Goal: Task Accomplishment & Management: Use online tool/utility

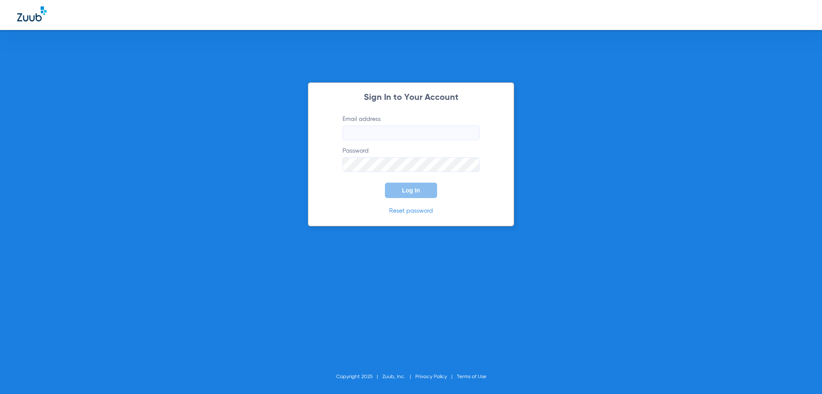
click at [395, 124] on label "Email address" at bounding box center [411, 127] width 137 height 25
click at [395, 126] on input "Email address" at bounding box center [411, 133] width 137 height 15
click at [389, 135] on input "Email address" at bounding box center [411, 133] width 137 height 15
type input "[EMAIL_ADDRESS][DOMAIN_NAME]"
click at [385, 182] on button "Log In" at bounding box center [411, 189] width 52 height 15
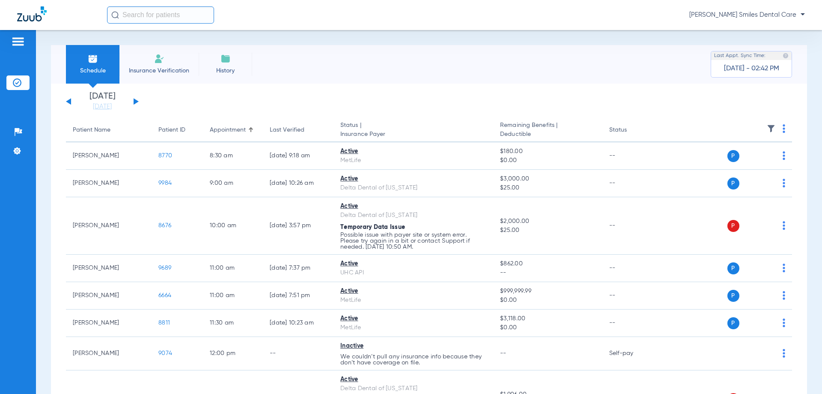
click at [134, 98] on div "[DATE] [DATE] [DATE] [DATE] [DATE] [DATE] [DATE] [DATE] [DATE] [DATE] [DATE] [D…" at bounding box center [102, 101] width 73 height 19
click at [134, 100] on button at bounding box center [136, 101] width 5 height 6
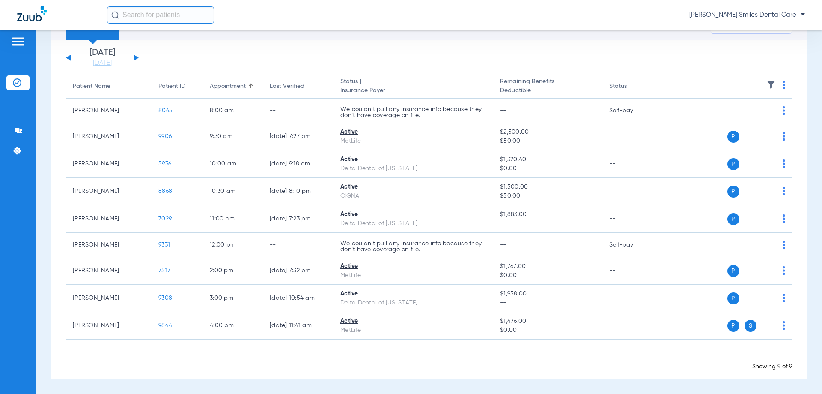
scroll to position [44, 0]
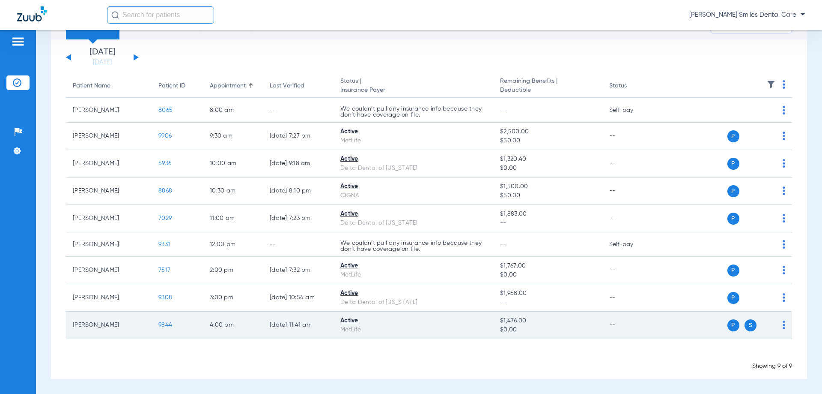
click at [164, 322] on span "9844" at bounding box center [165, 325] width 14 height 6
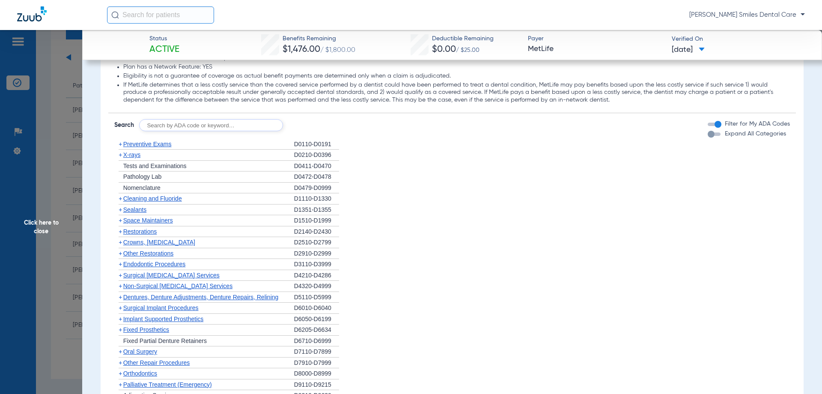
scroll to position [814, 0]
click at [132, 149] on div "+ Preventive Exams" at bounding box center [204, 144] width 180 height 11
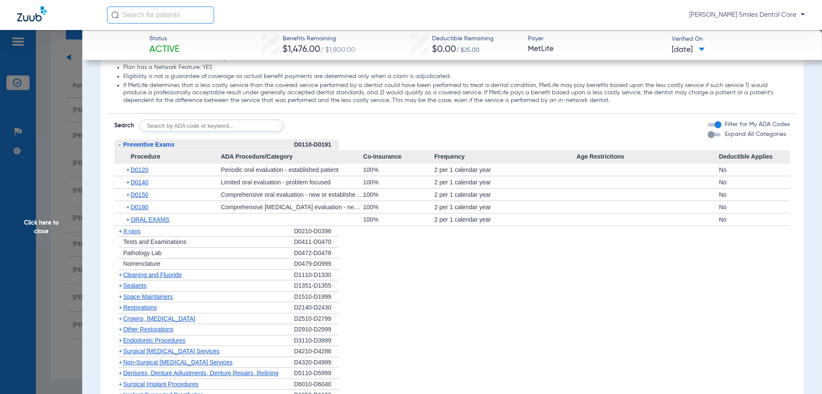
click at [132, 233] on span "X-rays" at bounding box center [131, 230] width 17 height 7
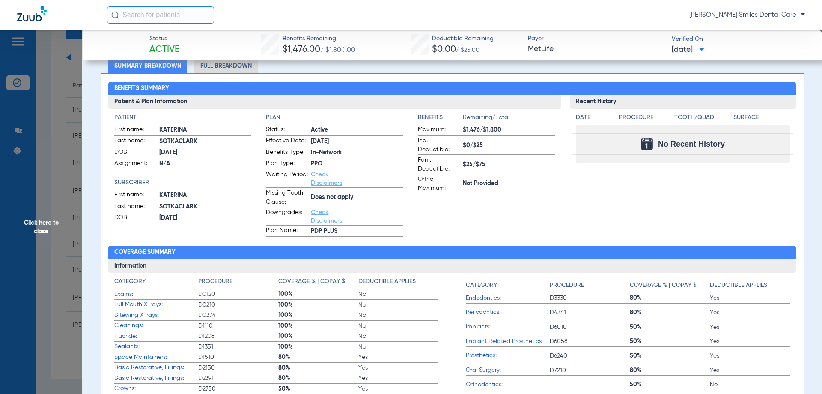
scroll to position [0, 0]
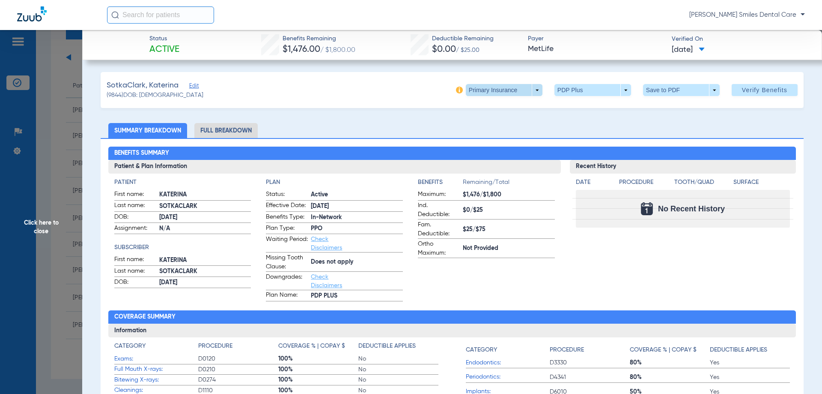
click at [509, 89] on span at bounding box center [504, 90] width 77 height 12
click at [494, 124] on span "Secondary Insurance" at bounding box center [495, 124] width 57 height 6
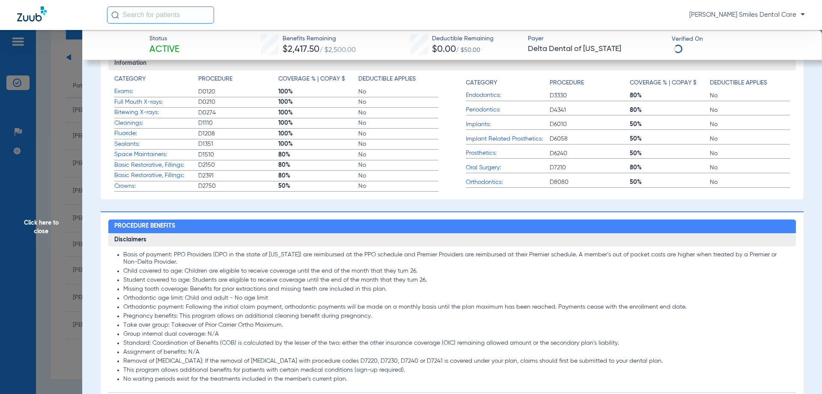
scroll to position [427, 0]
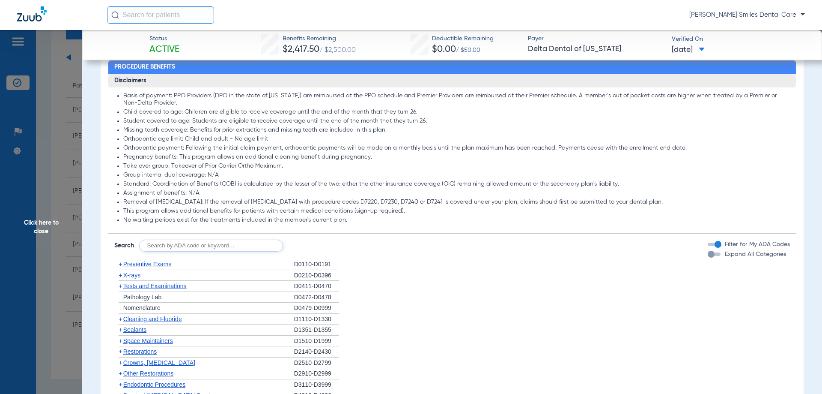
click at [132, 275] on span "X-rays" at bounding box center [131, 275] width 17 height 7
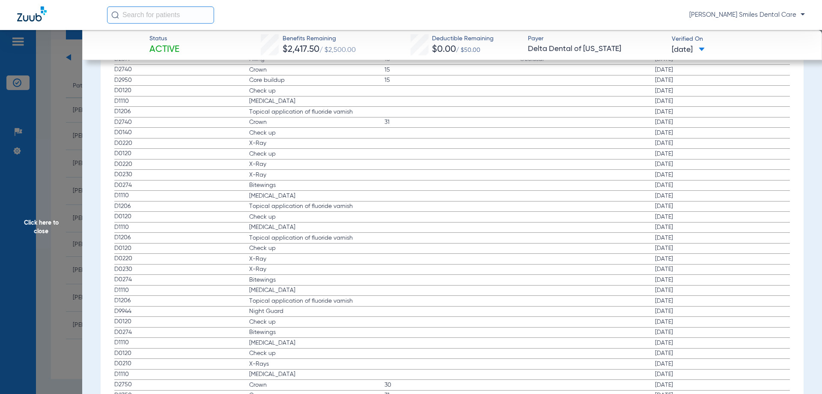
scroll to position [1284, 0]
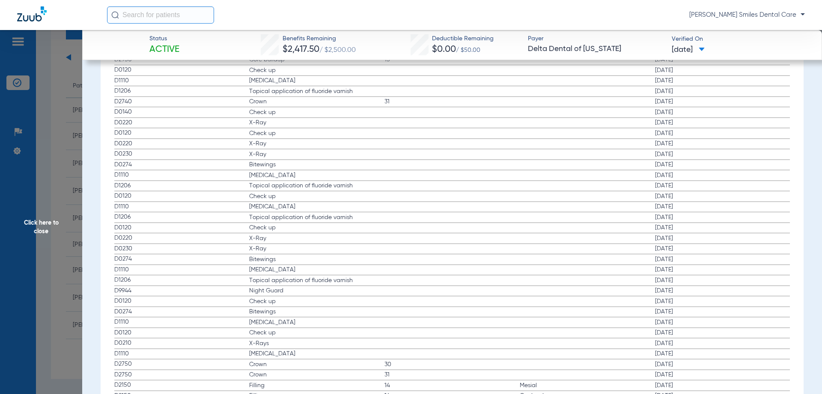
click at [47, 227] on span "Click here to close" at bounding box center [41, 227] width 82 height 394
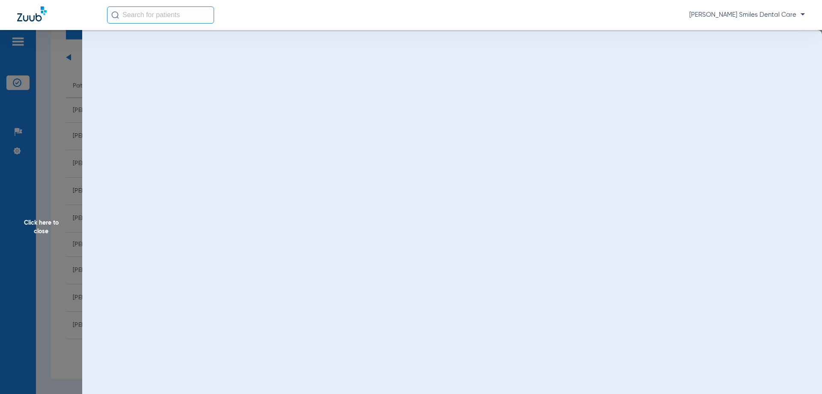
scroll to position [0, 0]
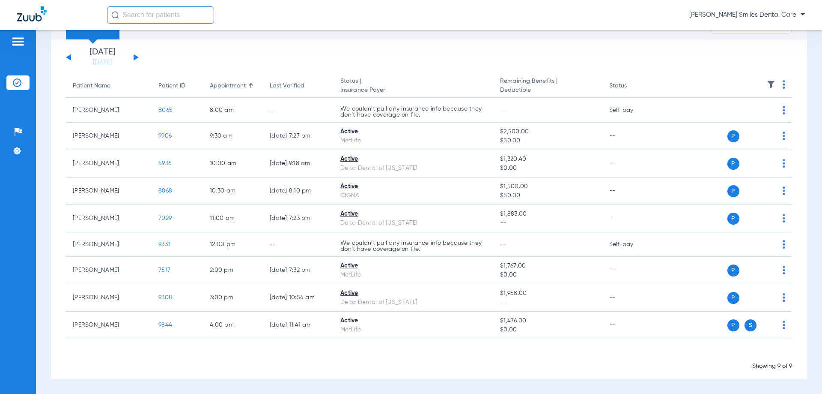
click at [133, 54] on div "[DATE] [DATE] [DATE] [DATE] [DATE] [DATE] [DATE] [DATE] [DATE] [DATE] [DATE] [D…" at bounding box center [102, 57] width 73 height 19
click at [135, 57] on button at bounding box center [136, 57] width 5 height 6
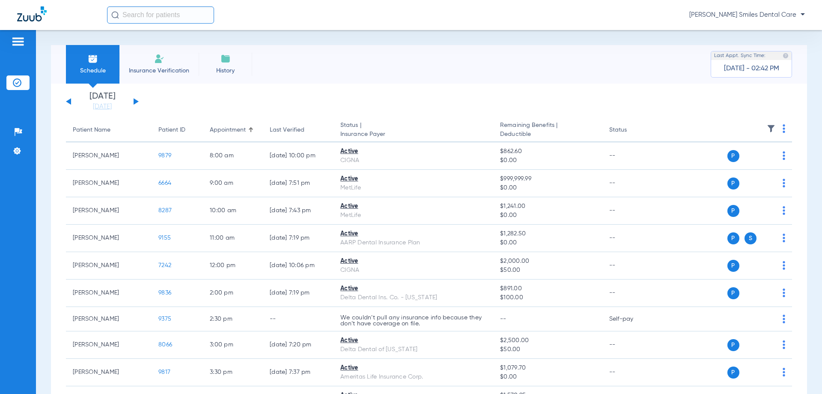
click at [343, 17] on div "[PERSON_NAME] Smiles Dental Care" at bounding box center [456, 14] width 698 height 17
click at [111, 105] on link "[DATE]" at bounding box center [102, 106] width 51 height 9
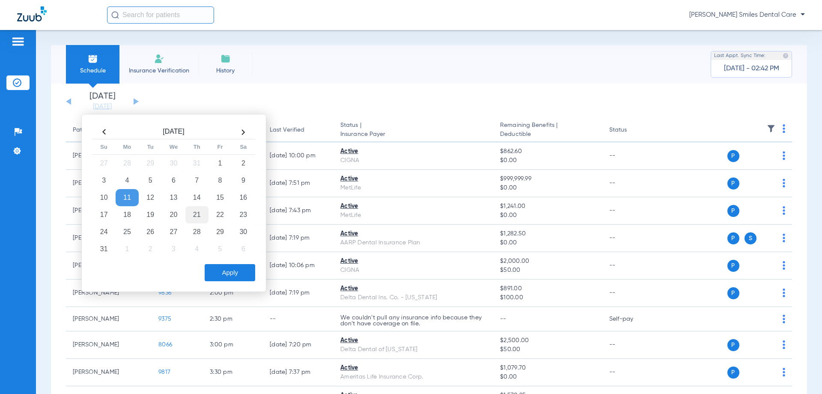
click at [199, 214] on td "21" at bounding box center [196, 214] width 23 height 17
click at [224, 272] on button "Apply" at bounding box center [230, 272] width 51 height 17
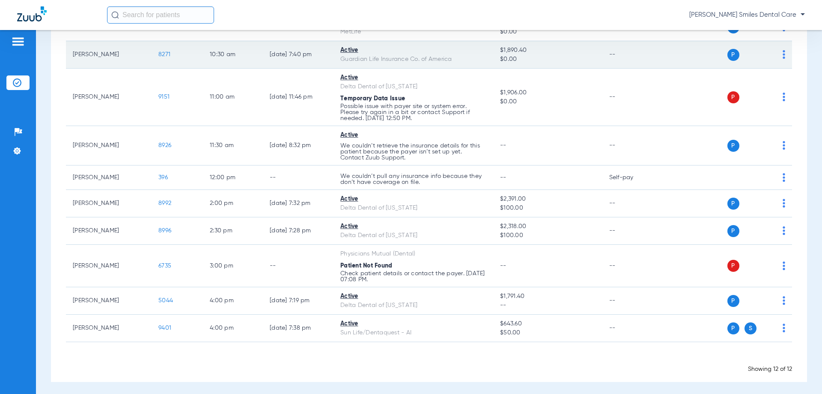
scroll to position [225, 0]
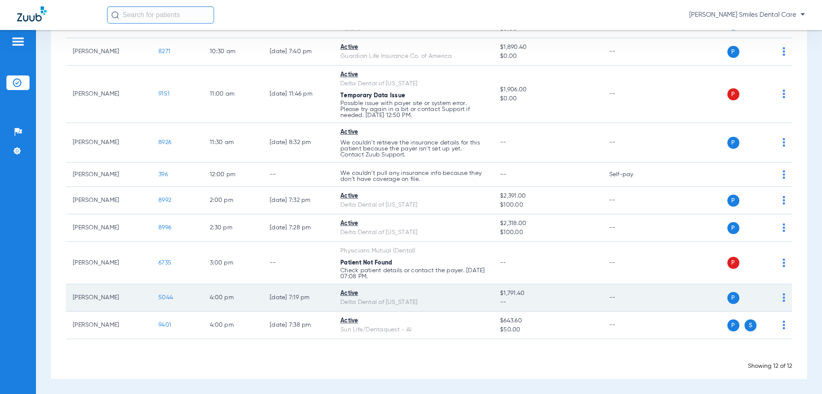
click at [162, 298] on span "5044" at bounding box center [165, 297] width 15 height 6
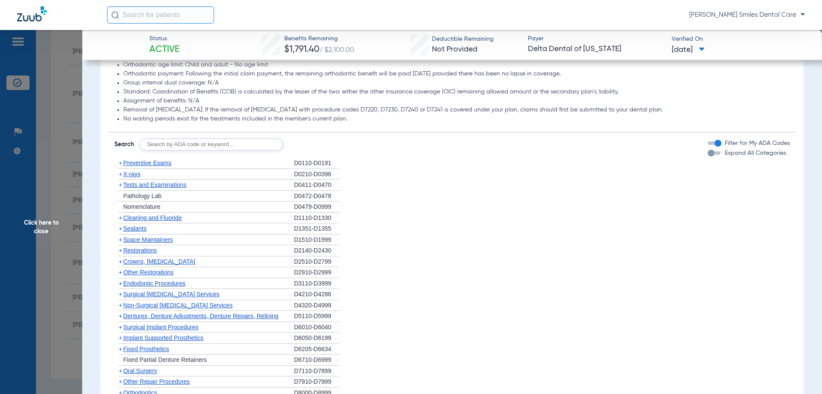
scroll to position [514, 0]
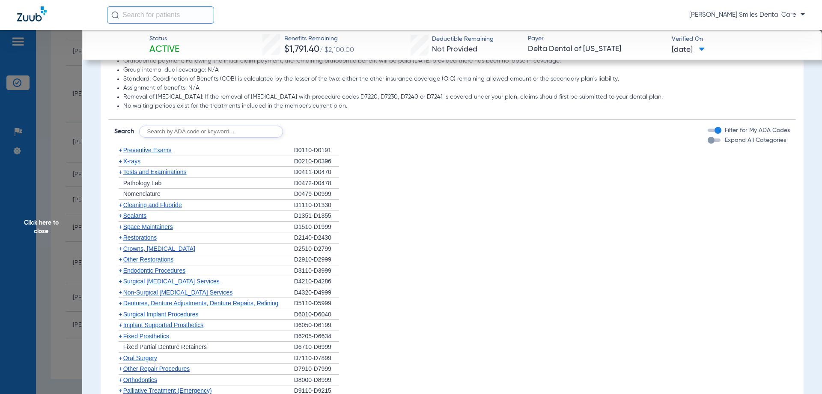
click at [158, 172] on span "Tests and Examinations" at bounding box center [154, 171] width 63 height 7
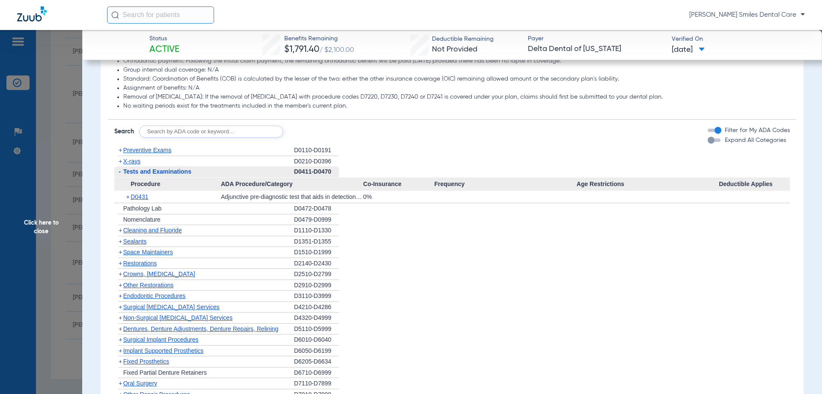
click at [141, 230] on span "Cleaning and Fluoride" at bounding box center [152, 230] width 59 height 7
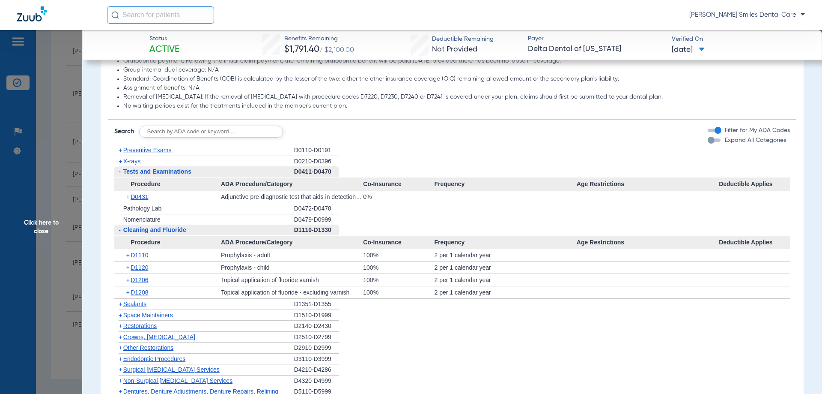
click at [345, 11] on div "[PERSON_NAME] Smiles Dental Care" at bounding box center [456, 14] width 698 height 17
click at [41, 228] on span "Click here to close" at bounding box center [41, 227] width 82 height 394
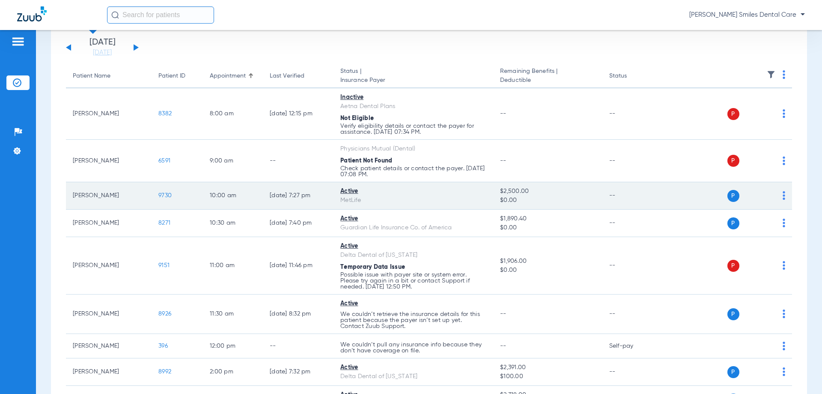
scroll to position [0, 0]
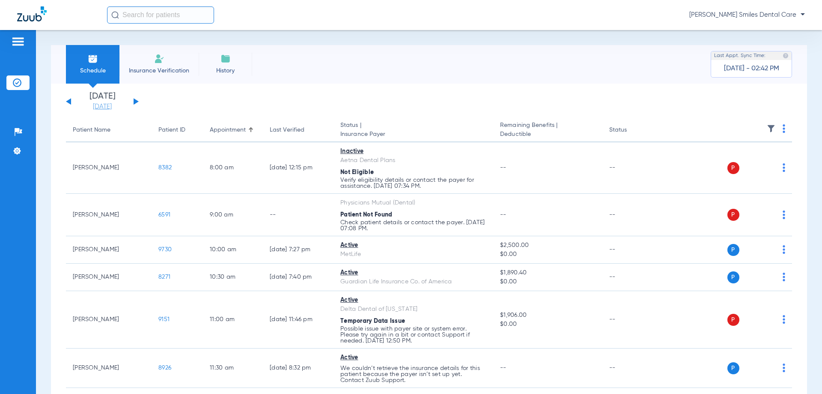
click at [110, 105] on link "[DATE]" at bounding box center [102, 106] width 51 height 9
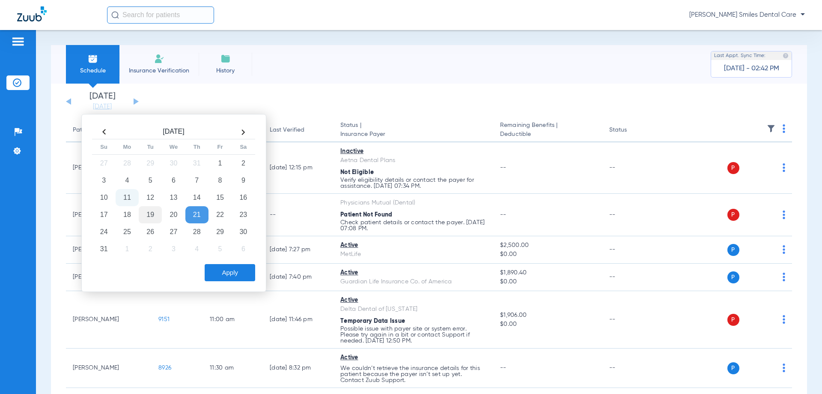
click at [151, 213] on td "19" at bounding box center [150, 214] width 23 height 17
click at [234, 272] on button "Apply" at bounding box center [230, 272] width 51 height 17
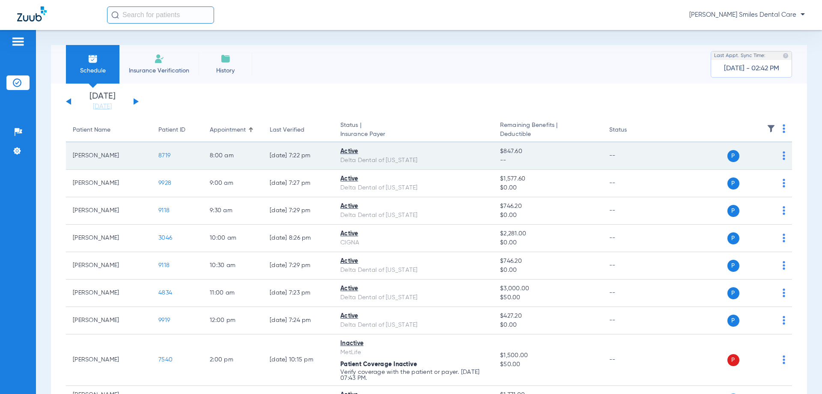
click at [161, 153] on span "8719" at bounding box center [164, 155] width 12 height 6
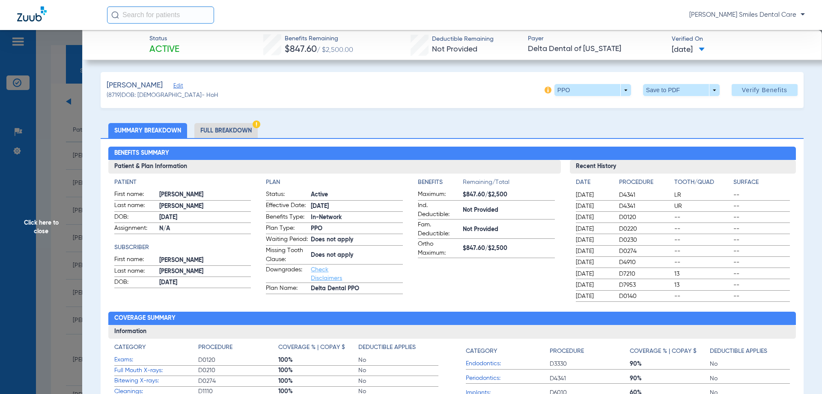
click at [30, 226] on span "Click here to close" at bounding box center [41, 227] width 82 height 394
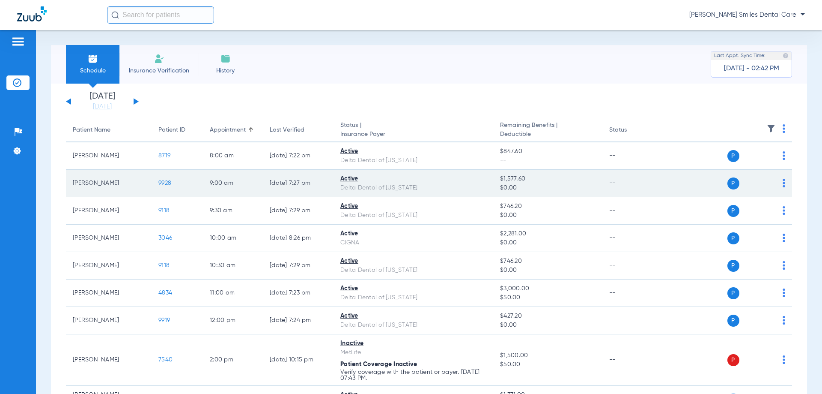
click at [161, 183] on span "9928" at bounding box center [164, 183] width 13 height 6
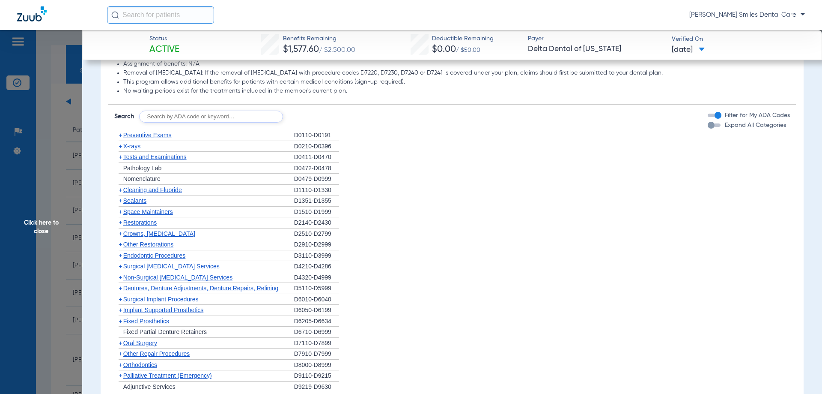
scroll to position [557, 0]
click at [160, 188] on span "Cleaning and Fluoride" at bounding box center [152, 188] width 59 height 7
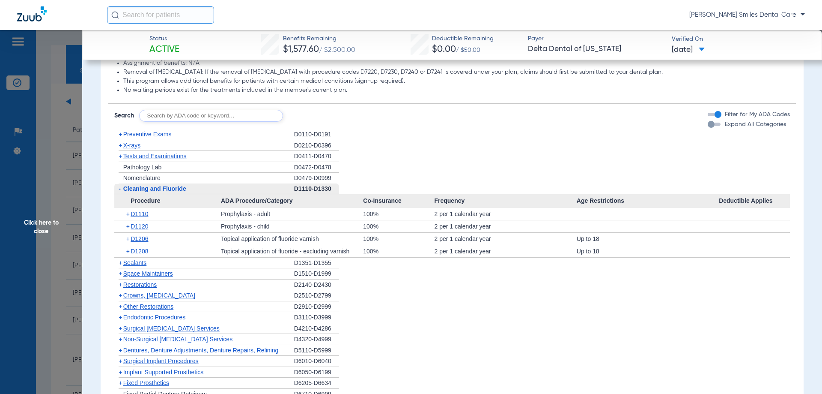
click at [46, 229] on span "Click here to close" at bounding box center [41, 227] width 82 height 394
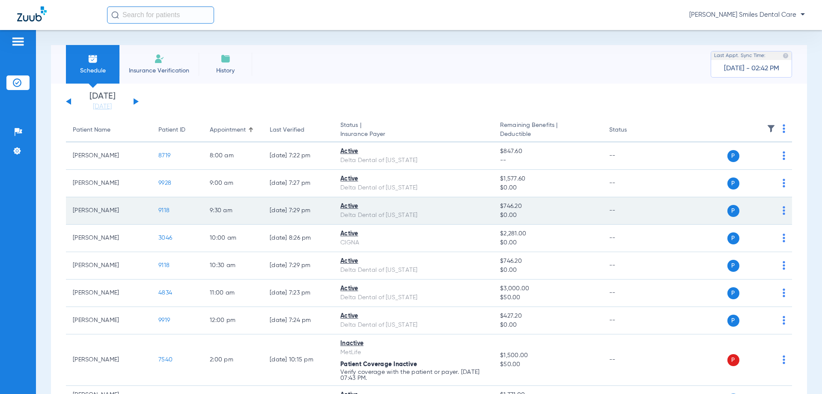
click at [163, 209] on span "9118" at bounding box center [163, 210] width 11 height 6
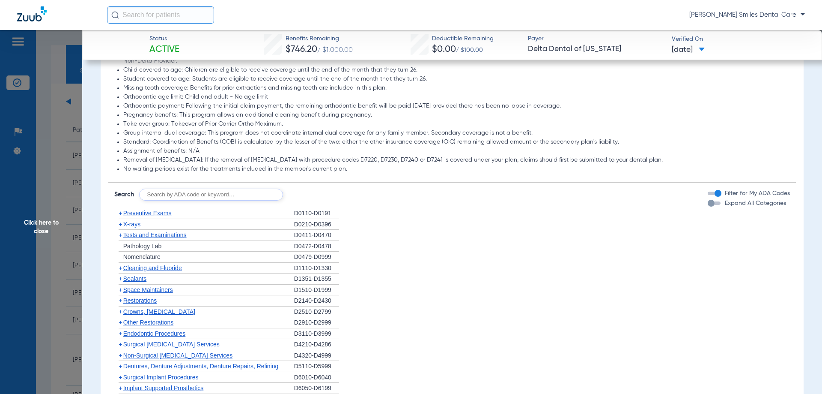
scroll to position [470, 0]
click at [147, 266] on span "Cleaning and Fluoride" at bounding box center [152, 266] width 59 height 7
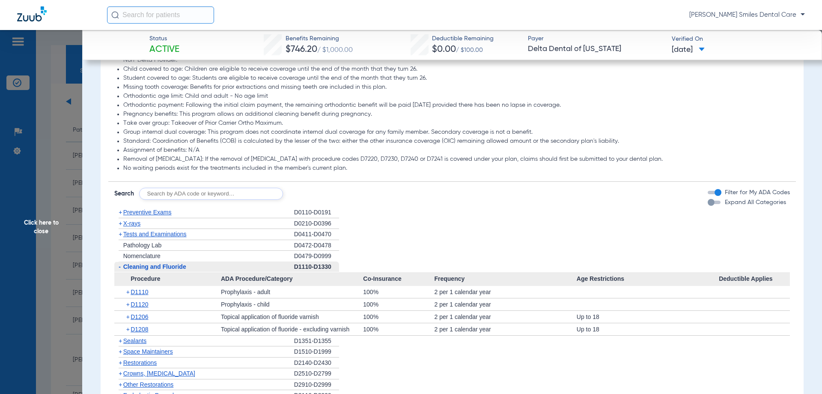
click at [34, 221] on span "Click here to close" at bounding box center [41, 227] width 82 height 394
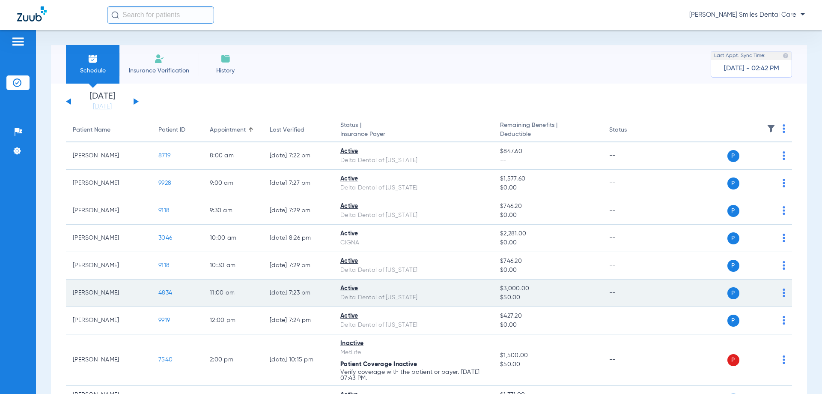
click at [166, 292] on span "4834" at bounding box center [165, 293] width 14 height 6
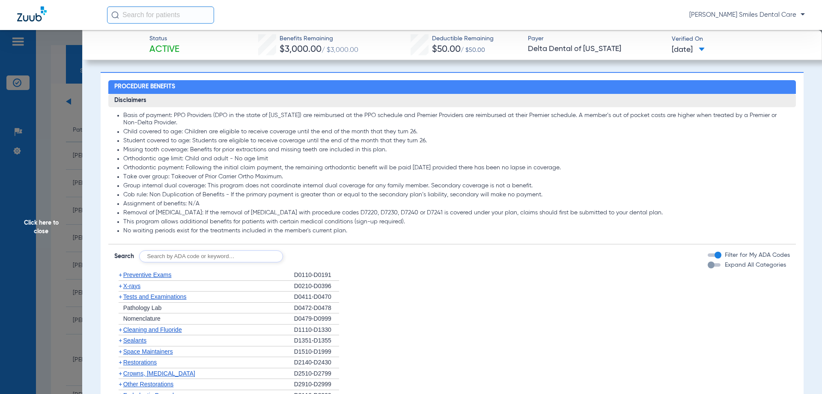
scroll to position [428, 0]
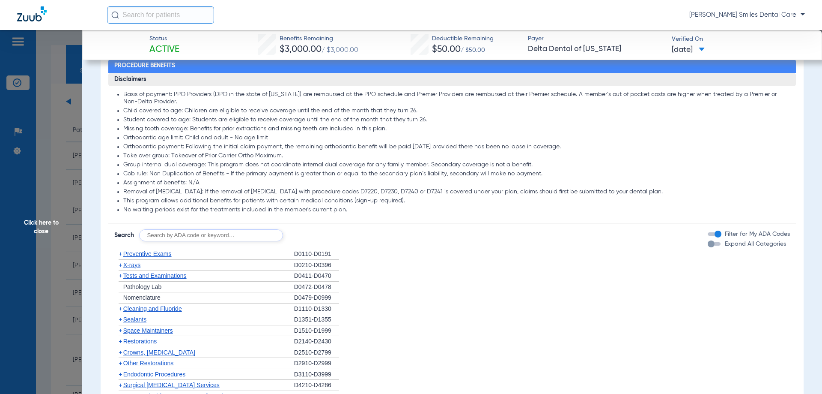
click at [152, 308] on span "Cleaning and Fluoride" at bounding box center [152, 308] width 59 height 7
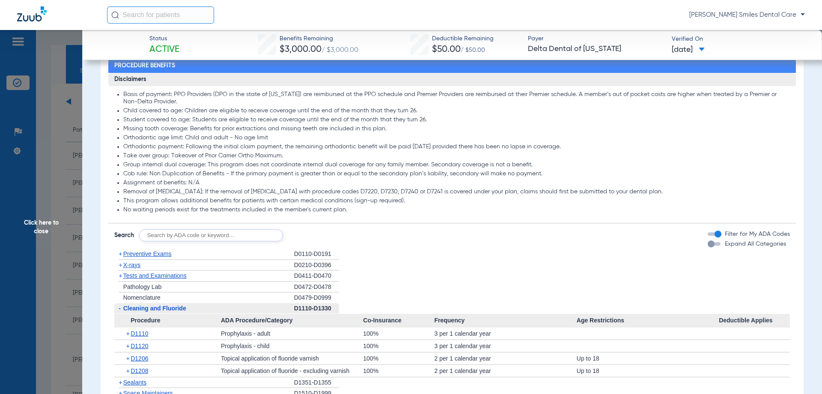
scroll to position [471, 0]
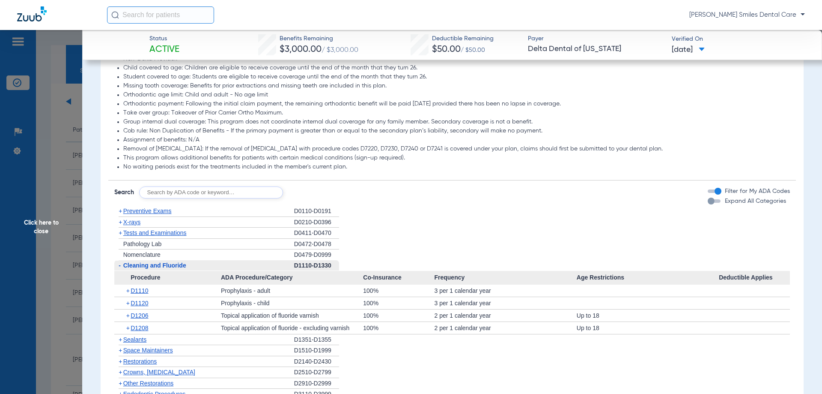
click at [38, 230] on span "Click here to close" at bounding box center [41, 227] width 82 height 394
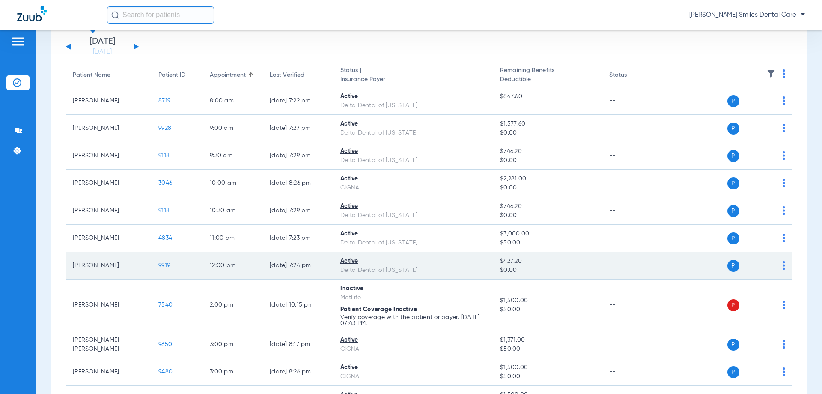
scroll to position [43, 0]
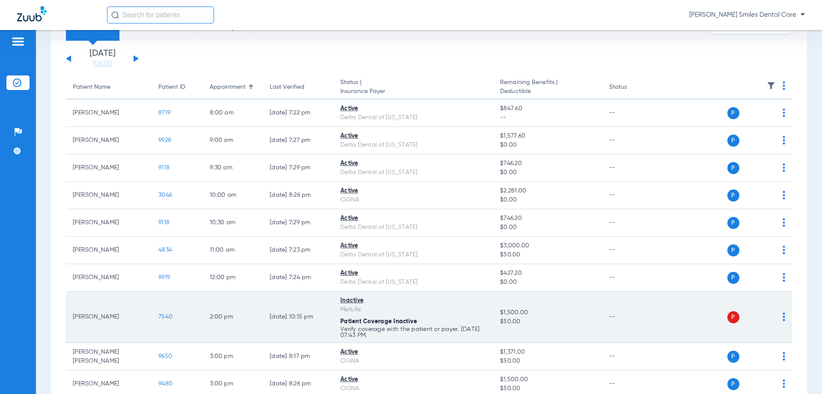
click at [783, 317] on img at bounding box center [784, 316] width 3 height 9
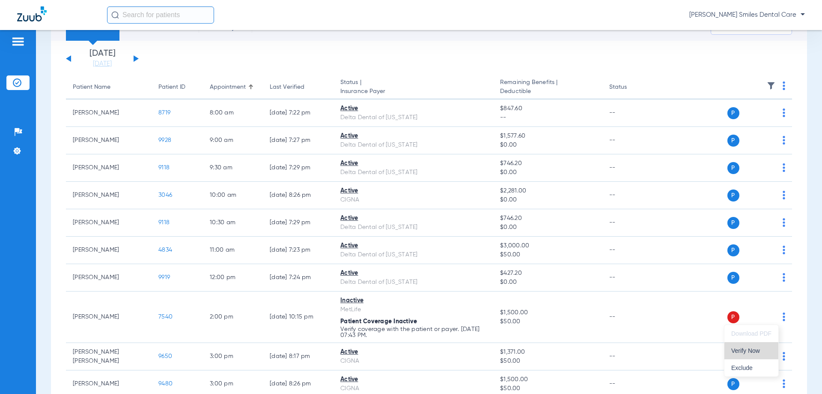
click at [747, 350] on span "Verify Now" at bounding box center [752, 350] width 40 height 6
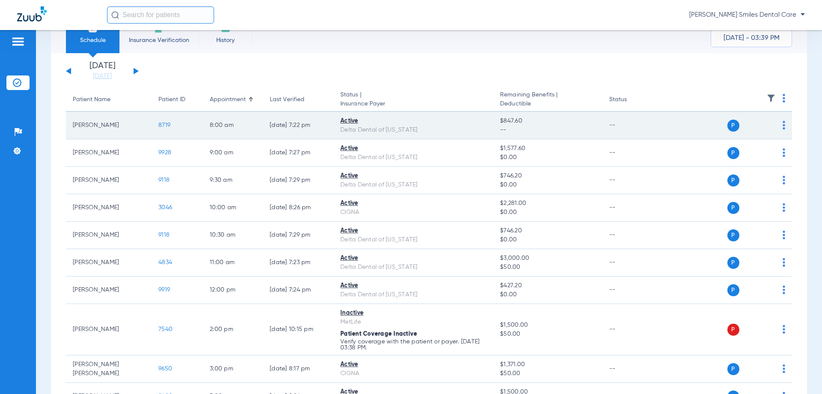
scroll to position [0, 0]
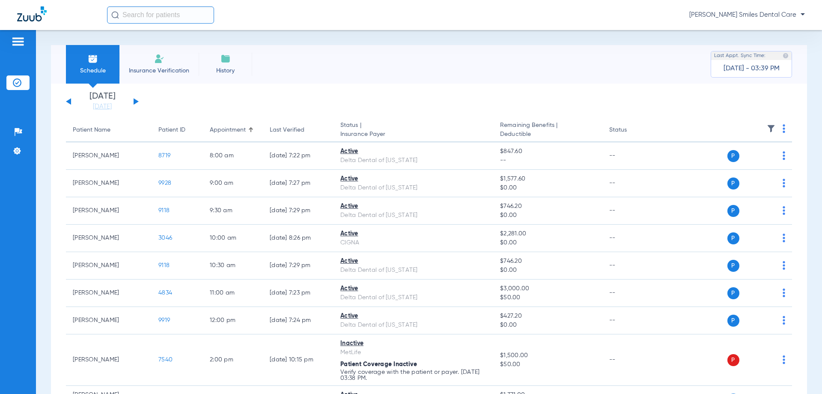
click at [137, 101] on button at bounding box center [136, 101] width 5 height 6
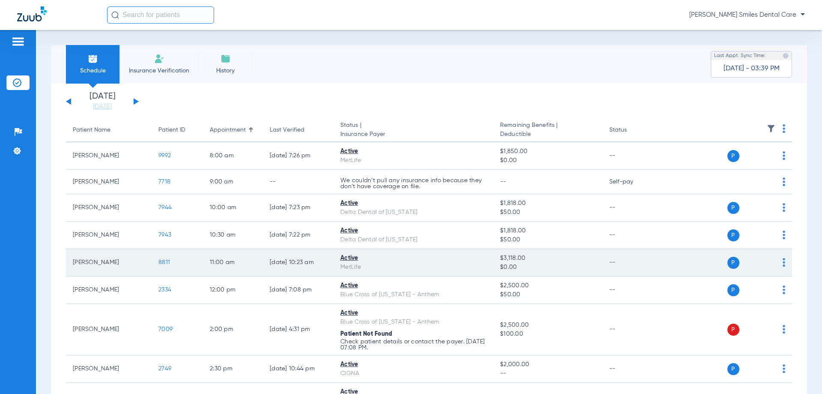
click at [160, 261] on span "8811" at bounding box center [164, 262] width 12 height 6
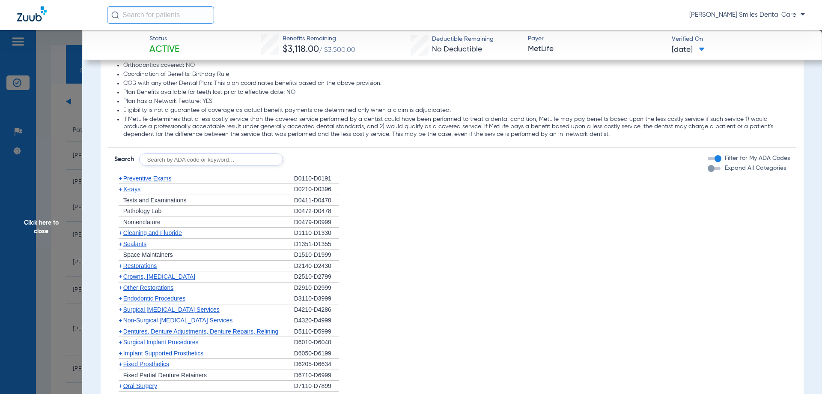
scroll to position [728, 0]
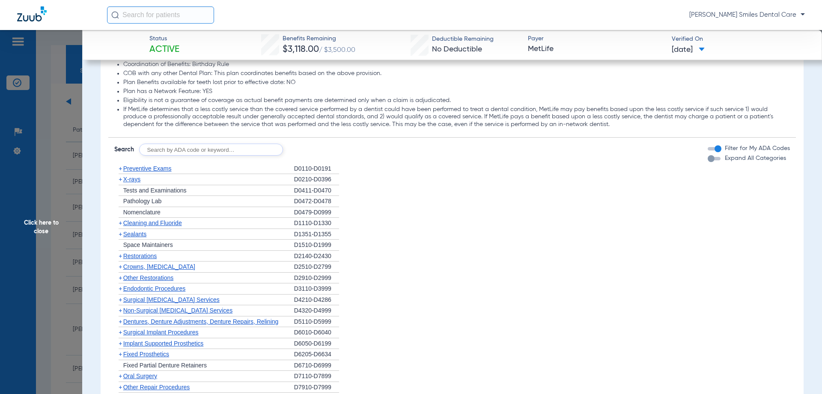
click at [143, 223] on span "Cleaning and Fluoride" at bounding box center [152, 222] width 59 height 7
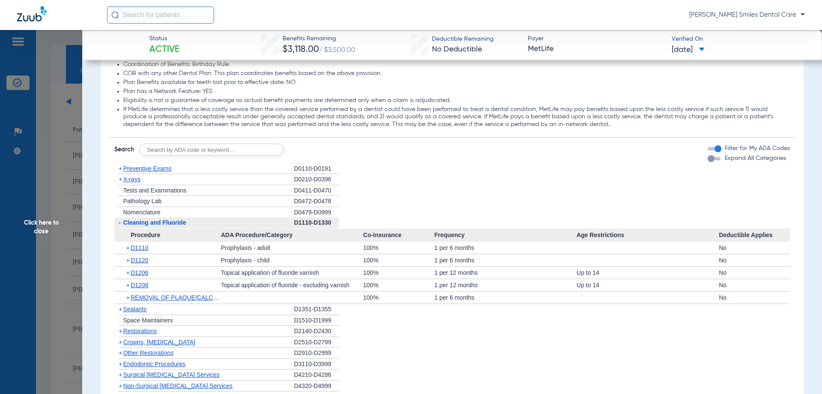
click at [53, 221] on span "Click here to close" at bounding box center [41, 227] width 82 height 394
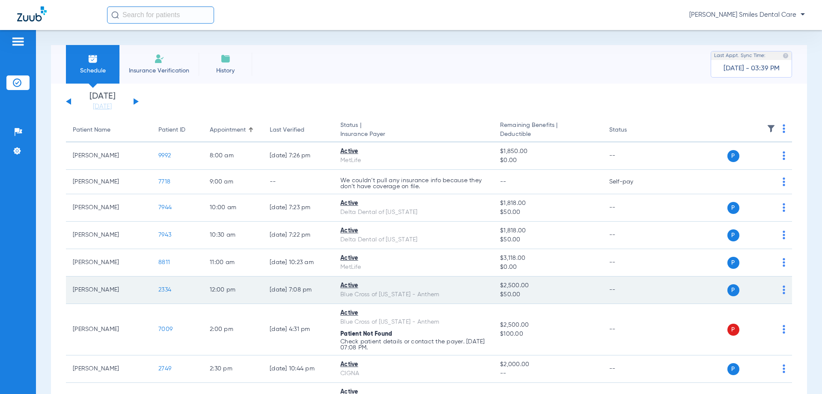
click at [168, 288] on span "2334" at bounding box center [164, 290] width 13 height 6
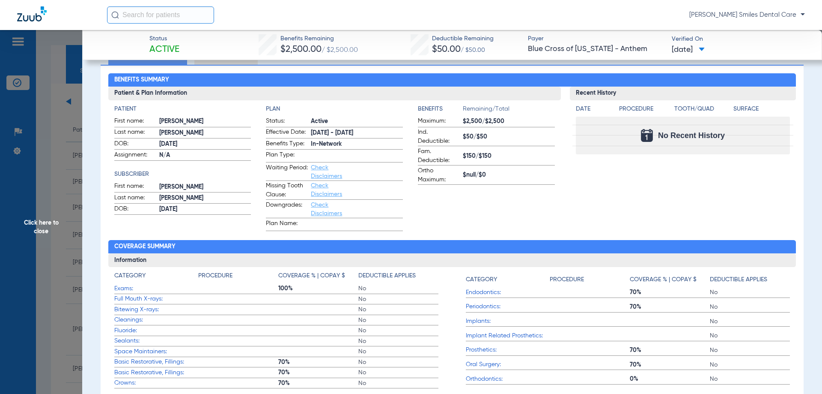
scroll to position [129, 0]
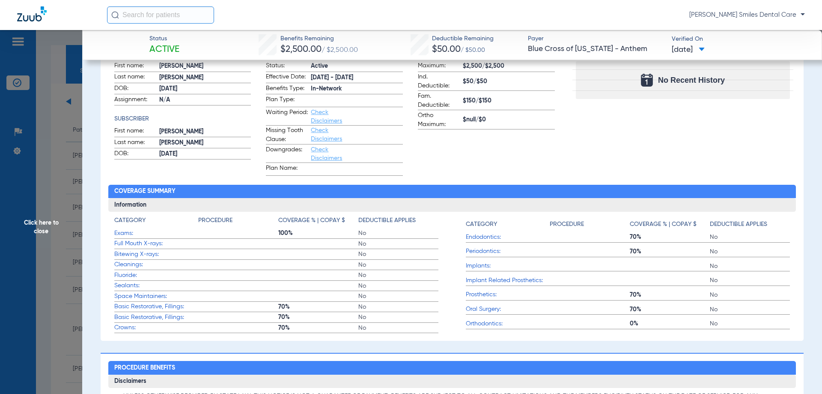
click at [26, 230] on span "Click here to close" at bounding box center [41, 227] width 82 height 394
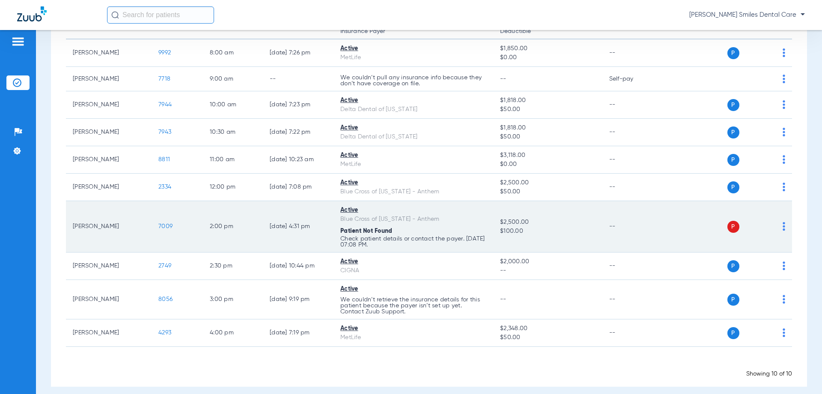
scroll to position [111, 0]
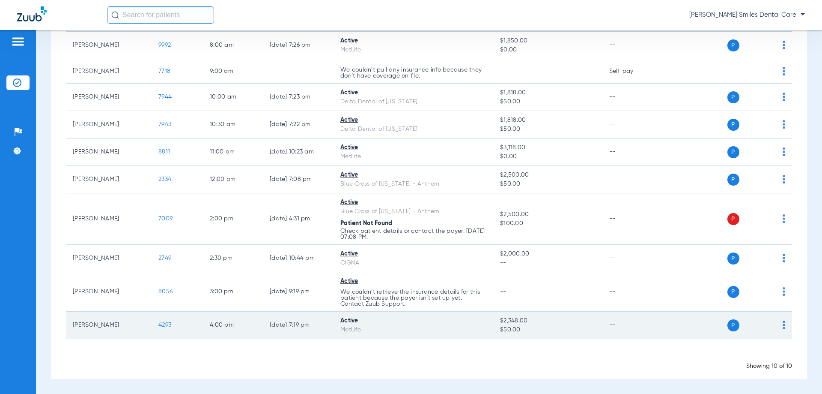
click at [162, 322] on span "4293" at bounding box center [164, 325] width 13 height 6
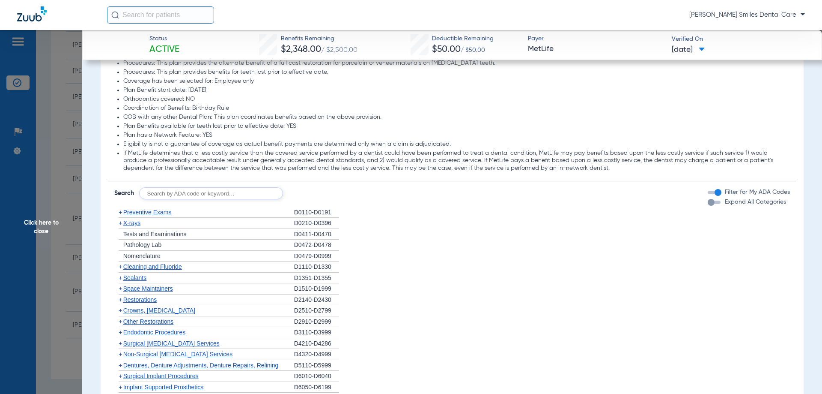
scroll to position [686, 0]
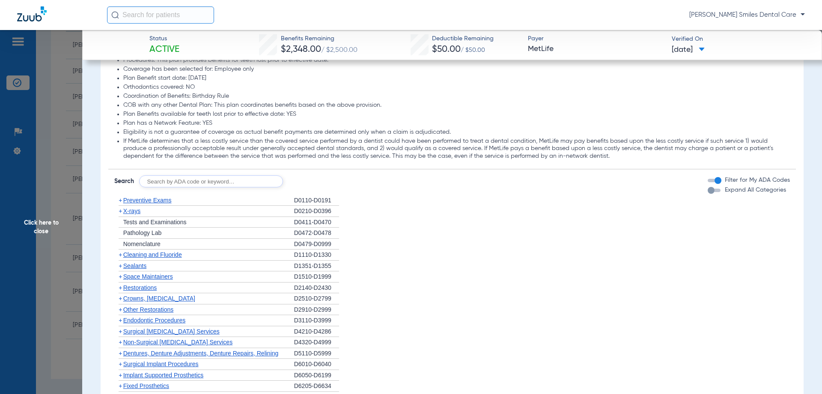
click at [140, 251] on div "+ Cleaning and Fluoride" at bounding box center [204, 254] width 180 height 11
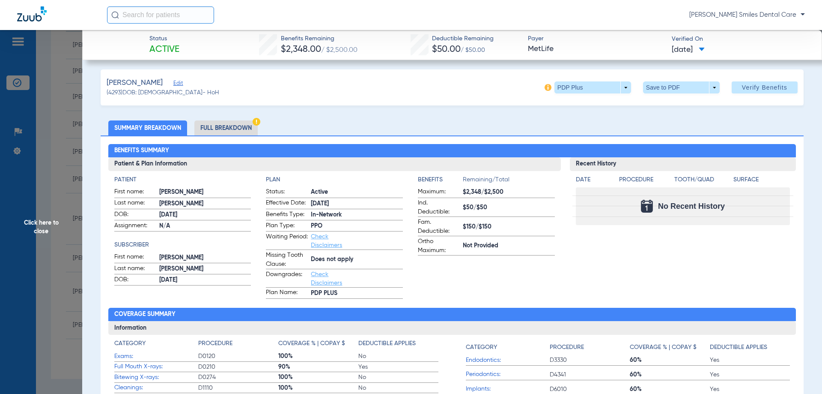
scroll to position [1, 0]
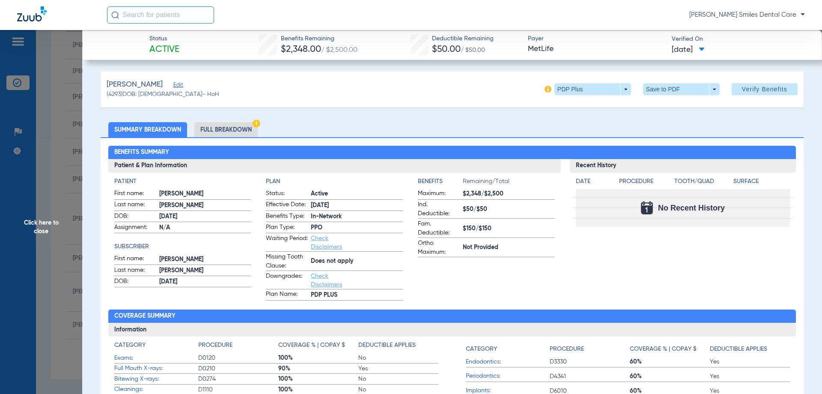
click at [216, 129] on li "Full Breakdown" at bounding box center [225, 129] width 63 height 15
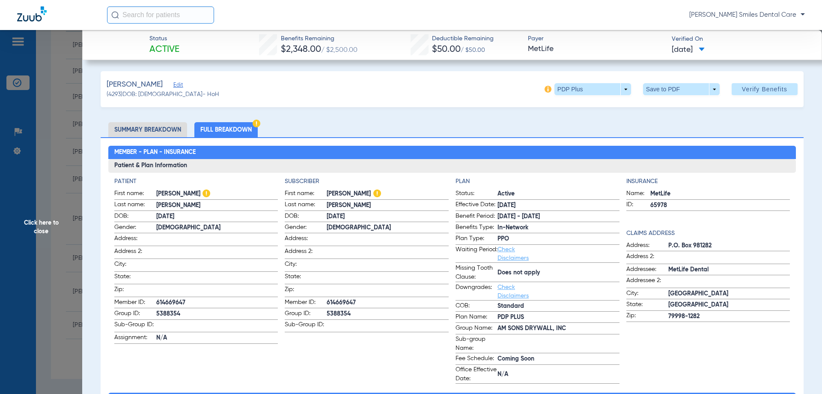
click at [39, 229] on span "Click here to close" at bounding box center [41, 227] width 82 height 394
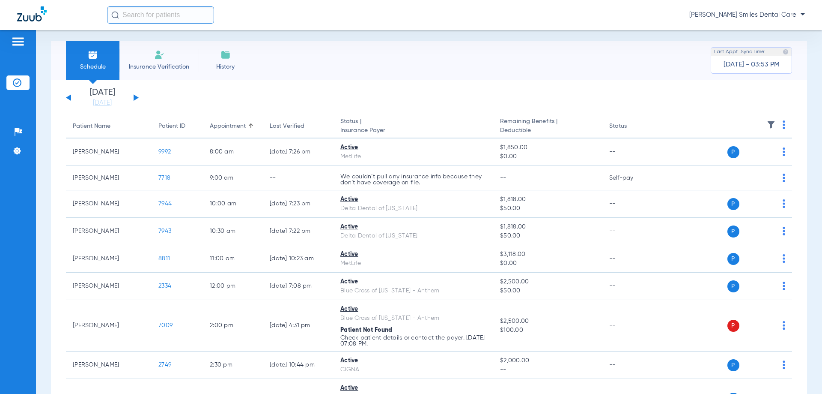
scroll to position [0, 0]
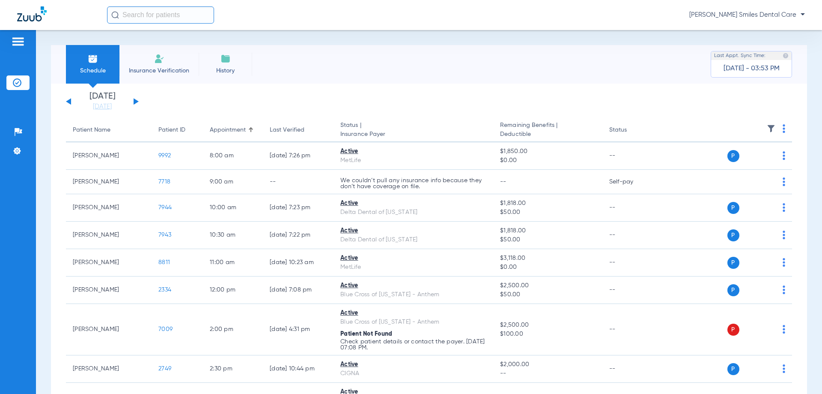
click at [136, 101] on button at bounding box center [136, 101] width 5 height 6
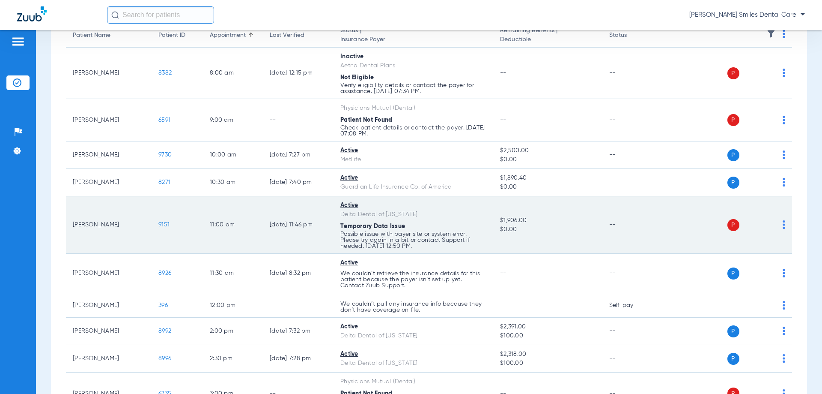
scroll to position [129, 0]
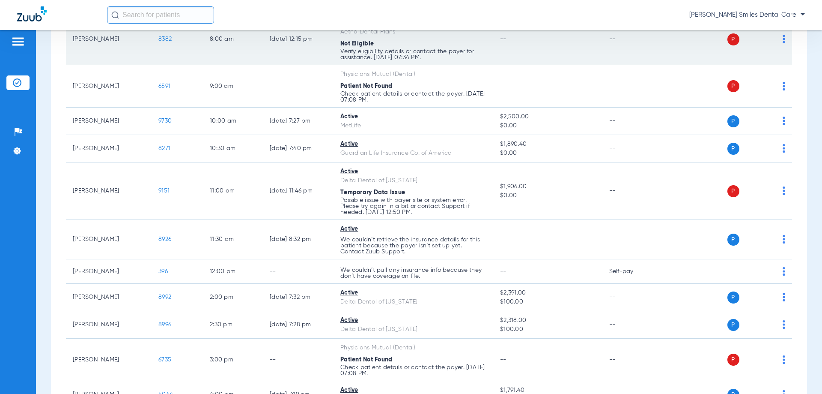
click at [245, 49] on td "8:00 AM" at bounding box center [233, 39] width 60 height 51
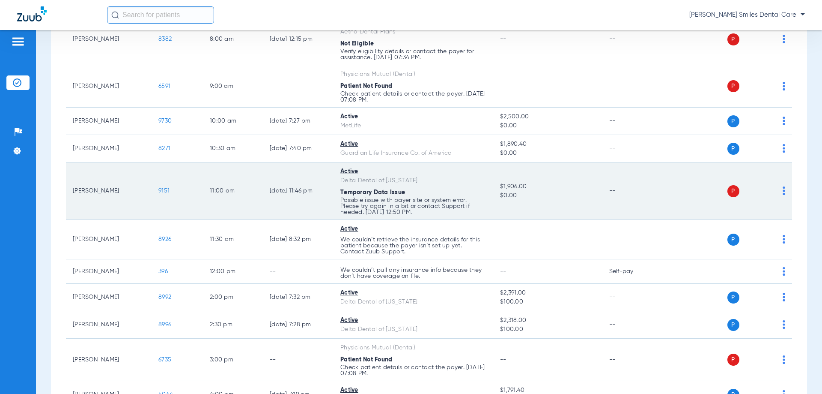
scroll to position [0, 0]
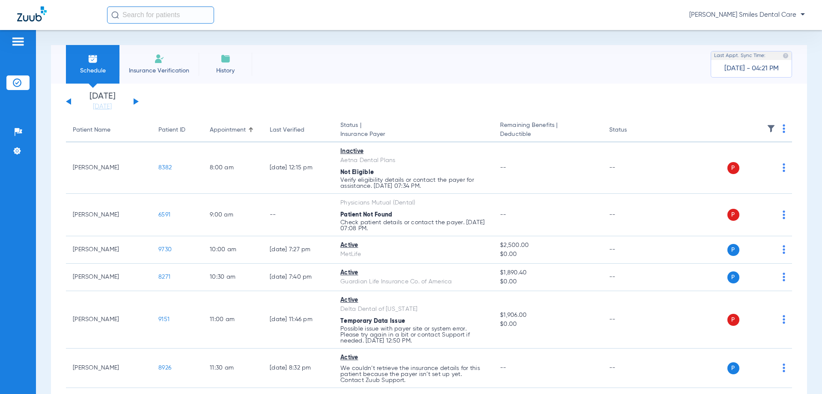
click at [327, 95] on app-single-date-navigator "[DATE] [DATE] [DATE] [DATE] [DATE] [DATE] [DATE] [DATE] [DATE] [DATE] [DATE] [D…" at bounding box center [429, 101] width 726 height 19
click at [346, 29] on div "[PERSON_NAME] Smiles Dental Care" at bounding box center [411, 15] width 822 height 30
click at [106, 105] on link "[DATE]" at bounding box center [102, 106] width 51 height 9
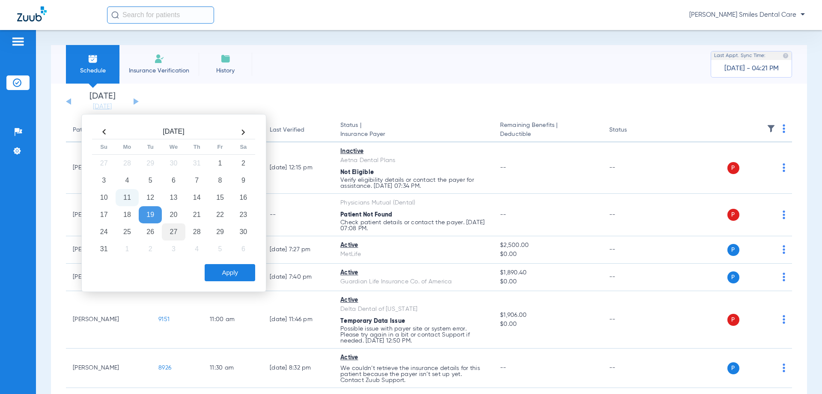
drag, startPoint x: 128, startPoint y: 195, endPoint x: 176, endPoint y: 232, distance: 61.4
click at [129, 196] on td "11" at bounding box center [127, 197] width 23 height 17
click at [221, 267] on button "Apply" at bounding box center [230, 272] width 51 height 17
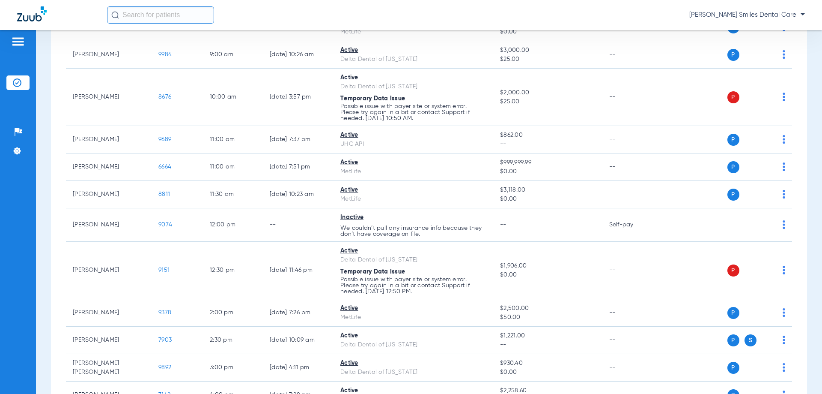
scroll to position [198, 0]
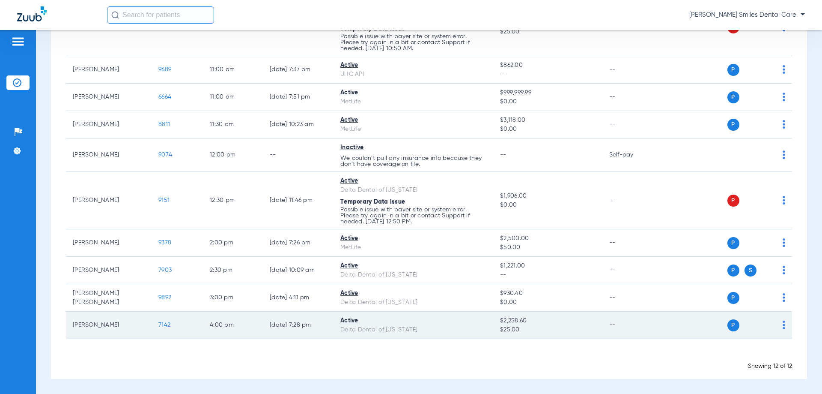
click at [158, 322] on td "7142" at bounding box center [177, 324] width 51 height 27
click at [161, 325] on span "7142" at bounding box center [164, 325] width 12 height 6
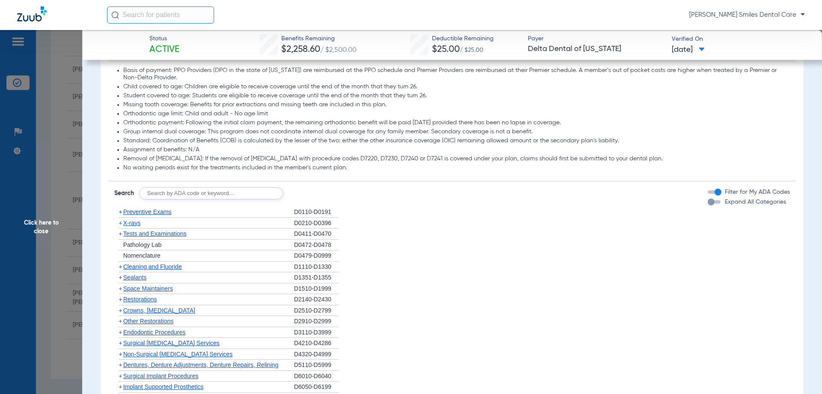
scroll to position [514, 0]
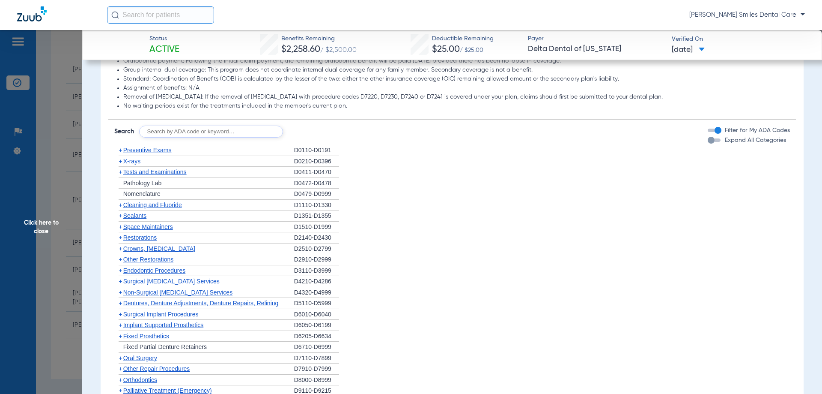
click at [151, 206] on span "Cleaning and Fluoride" at bounding box center [152, 204] width 59 height 7
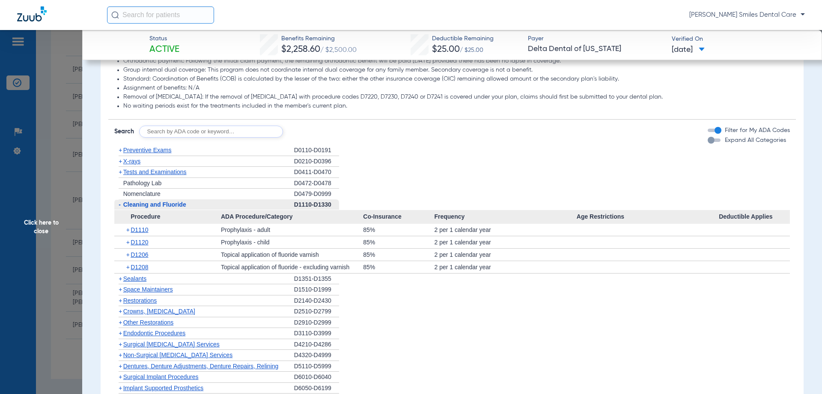
click at [45, 219] on span "Click here to close" at bounding box center [41, 227] width 82 height 394
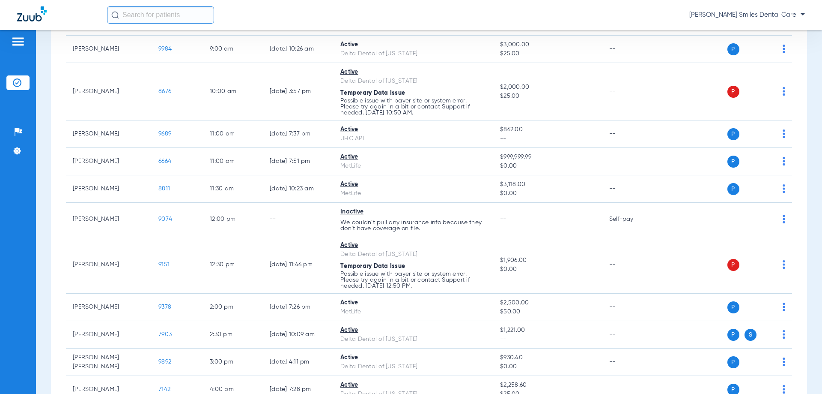
scroll to position [155, 0]
